Goal: Task Accomplishment & Management: Manage account settings

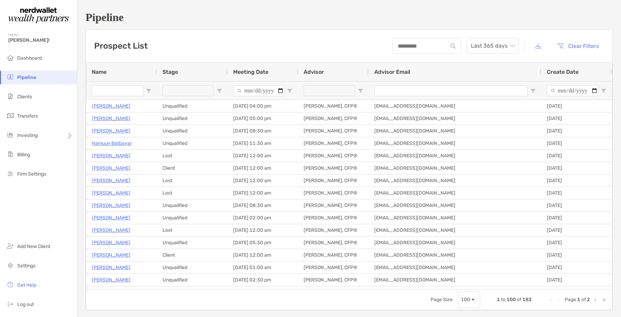
click at [361, 90] on span "Open Filter Menu" at bounding box center [361, 91] width 6 height 6
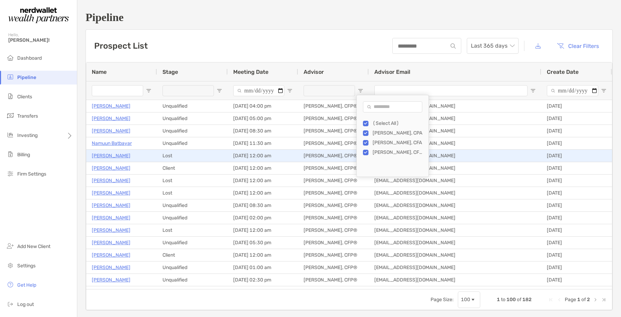
click at [110, 154] on p "[PERSON_NAME]" at bounding box center [111, 156] width 39 height 9
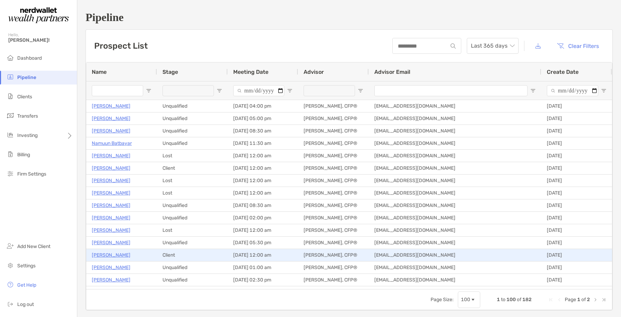
click at [109, 255] on p "Austin Binders" at bounding box center [111, 255] width 39 height 9
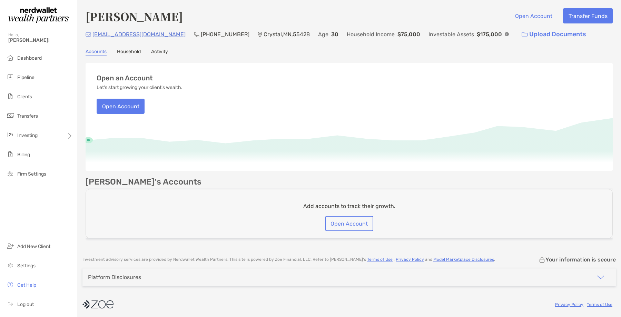
click at [127, 50] on link "Household" at bounding box center [129, 53] width 24 height 8
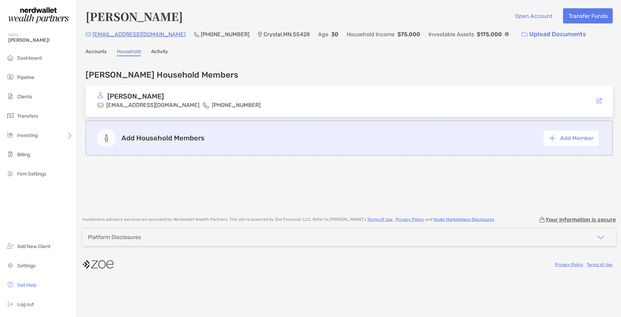
click at [160, 56] on div "[PERSON_NAME] Open Account Transfer Funds [EMAIL_ADDRESS][DOMAIN_NAME] (612) 27…" at bounding box center [349, 104] width 544 height 209
click at [159, 48] on div "[PERSON_NAME] Open Account Transfer Funds [EMAIL_ADDRESS][DOMAIN_NAME] (612) 27…" at bounding box center [349, 104] width 544 height 209
click at [159, 51] on link "Activity" at bounding box center [159, 53] width 17 height 8
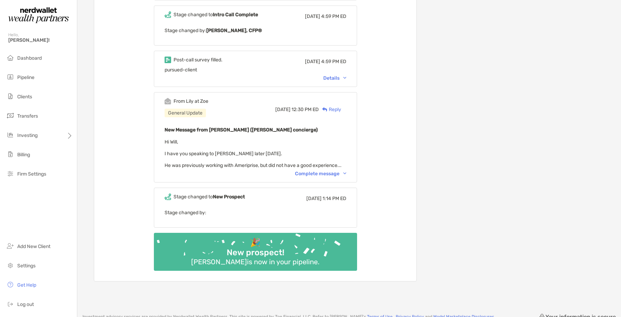
scroll to position [652, 0]
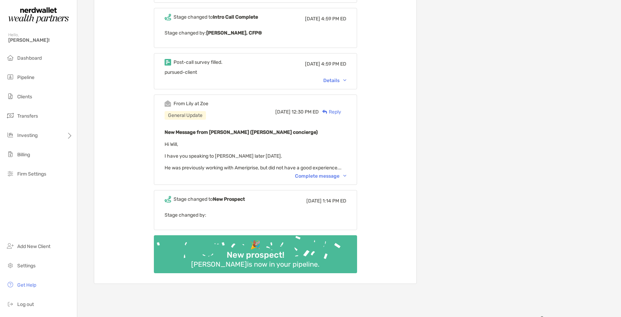
click at [325, 174] on div "Complete message" at bounding box center [320, 176] width 51 height 6
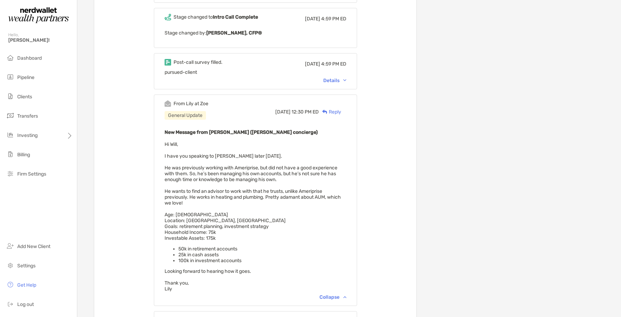
click at [254, 164] on span "Hi Will, I have you speaking to William Harkema later today. He was previously …" at bounding box center [256, 217] width 182 height 150
drag, startPoint x: 254, startPoint y: 164, endPoint x: 257, endPoint y: 166, distance: 4.4
click at [254, 164] on span "Hi Will, I have you speaking to William Harkema later today. He was previously …" at bounding box center [256, 217] width 182 height 150
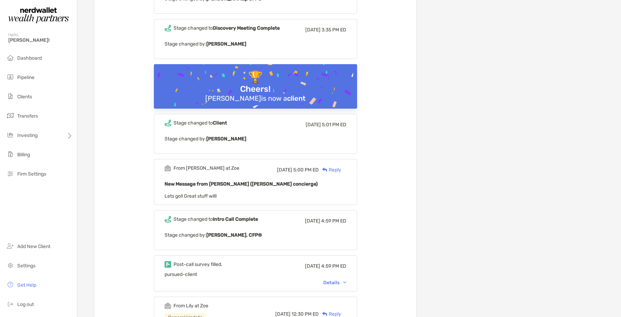
scroll to position [449, 0]
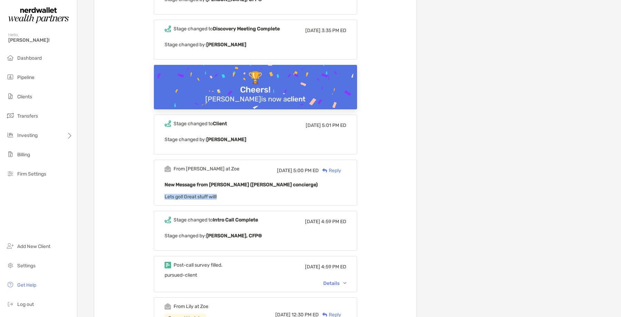
drag, startPoint x: 239, startPoint y: 196, endPoint x: 130, endPoint y: 191, distance: 109.2
click at [130, 191] on div "From Lily at Zoe Mon, May 19 3:09 PM ED Reply New Message from Lily Kraus (Zoe …" at bounding box center [255, 127] width 322 height 961
click at [177, 199] on div "From Matt at Zoe Tue, Apr 29 5:00 PM ED Reply New Message from Matt Wiener (Zoe…" at bounding box center [255, 183] width 203 height 46
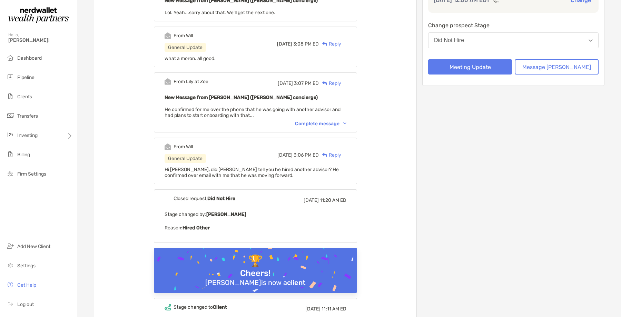
scroll to position [127, 0]
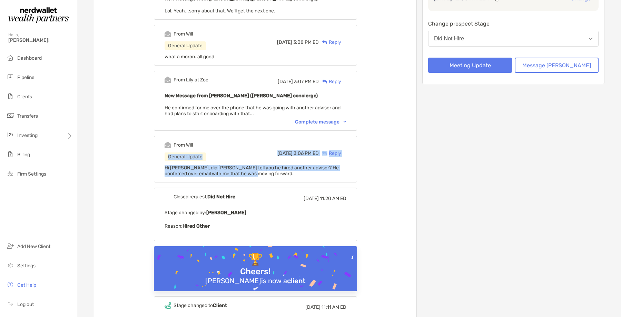
drag, startPoint x: 264, startPoint y: 174, endPoint x: 153, endPoint y: 158, distance: 112.3
click at [178, 170] on span "Hi Matt, did William tell you he hired another advisor? He confirmed over email…" at bounding box center [252, 171] width 174 height 12
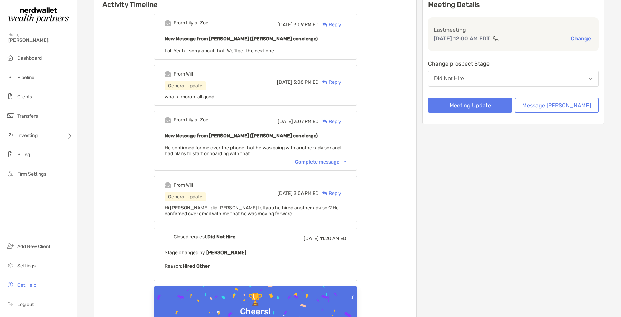
scroll to position [83, 0]
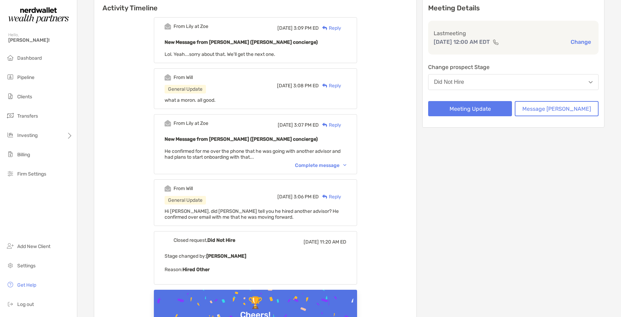
click at [321, 166] on div "Complete message" at bounding box center [320, 166] width 51 height 6
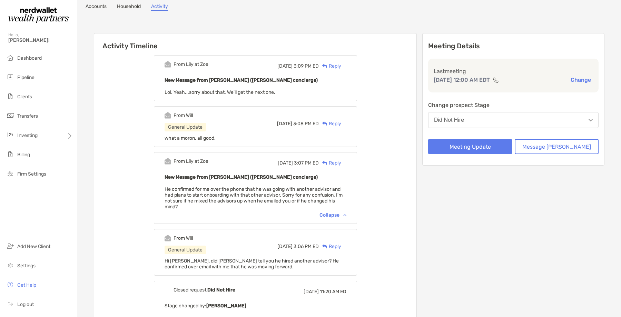
scroll to position [29, 0]
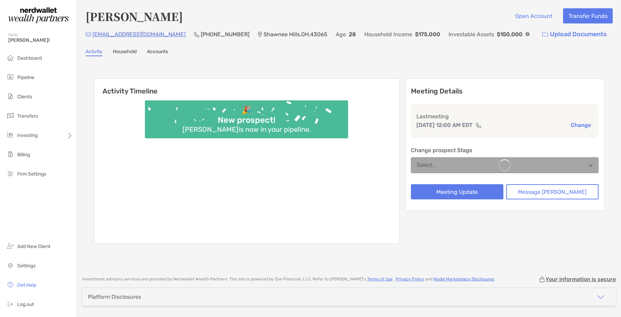
click at [158, 54] on link "Accounts" at bounding box center [157, 53] width 21 height 8
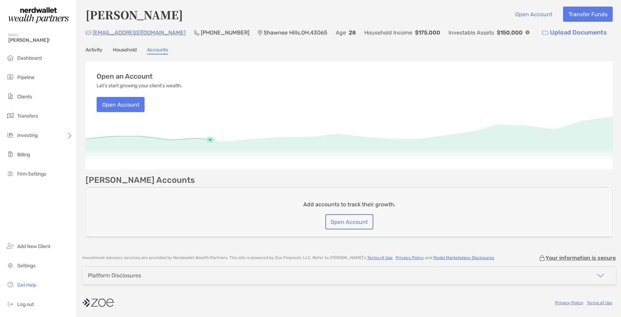
scroll to position [1, 0]
click at [95, 49] on link "Activity" at bounding box center [94, 52] width 17 height 8
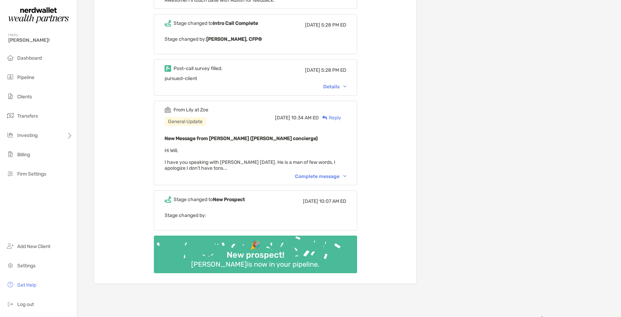
scroll to position [692, 0]
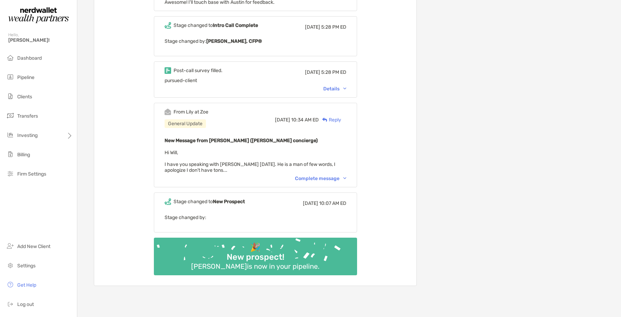
click at [329, 176] on div "From Lily at Zoe General Update Fri, Mar 28 10:34 AM ED Reply New Message from …" at bounding box center [255, 145] width 203 height 85
click at [322, 176] on div "Complete message" at bounding box center [320, 179] width 51 height 6
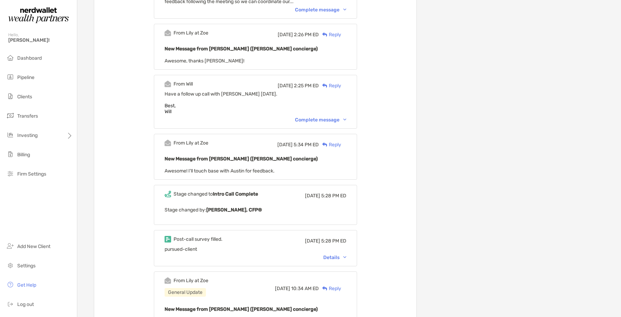
scroll to position [519, 0]
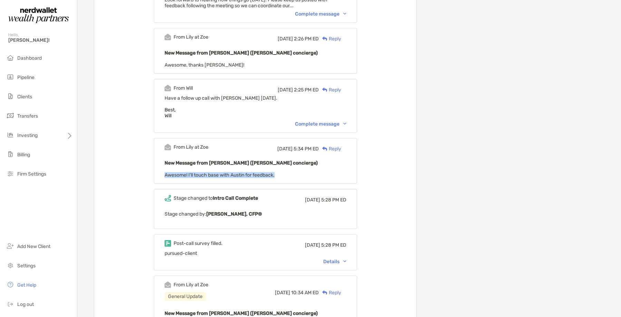
drag, startPoint x: 299, startPoint y: 172, endPoint x: 114, endPoint y: 172, distance: 185.0
click at [114, 172] on div "🏆 Cheers! Austin Binders is now a client Stage changed to Client Wed, Apr 23 7:…" at bounding box center [255, 75] width 322 height 998
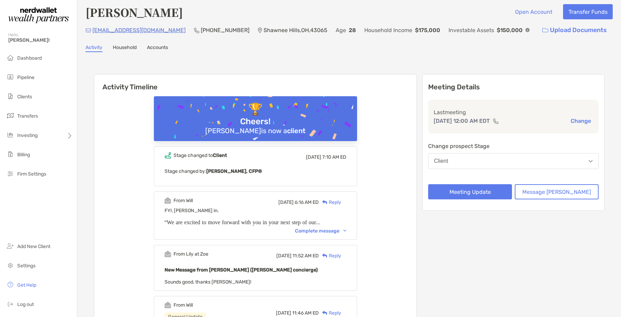
scroll to position [0, 0]
